Goal: Navigation & Orientation: Find specific page/section

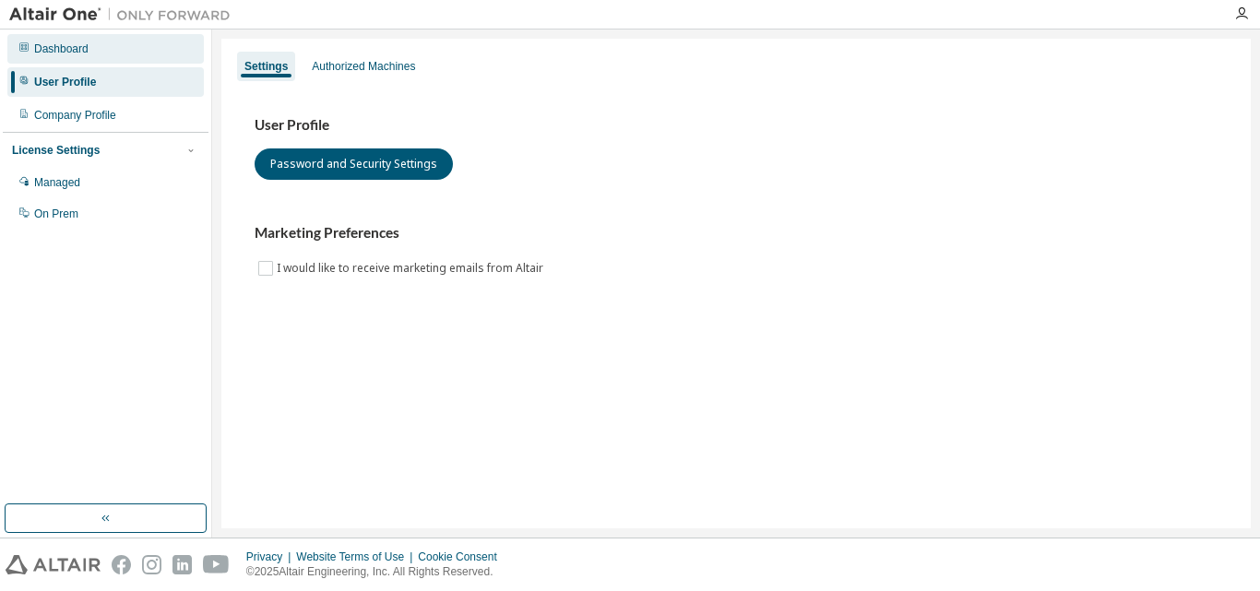
click at [54, 55] on div "Dashboard" at bounding box center [61, 49] width 54 height 15
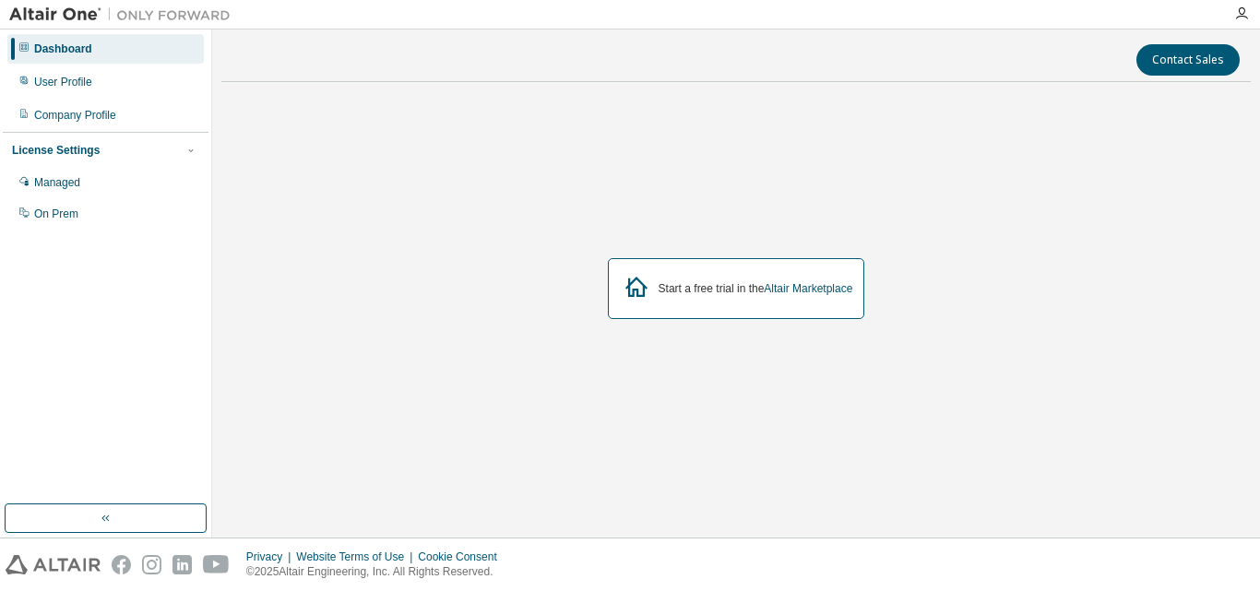
click at [670, 292] on div "Start a free trial in the Altair Marketplace" at bounding box center [756, 288] width 195 height 15
click at [795, 294] on link "Altair Marketplace" at bounding box center [808, 288] width 89 height 13
